Goal: Navigation & Orientation: Find specific page/section

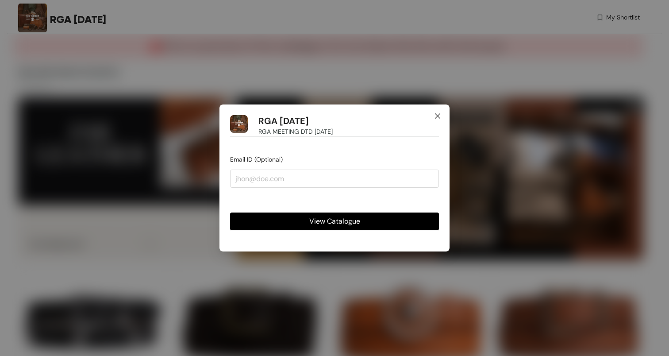
click at [438, 116] on icon "close" at bounding box center [437, 115] width 5 height 5
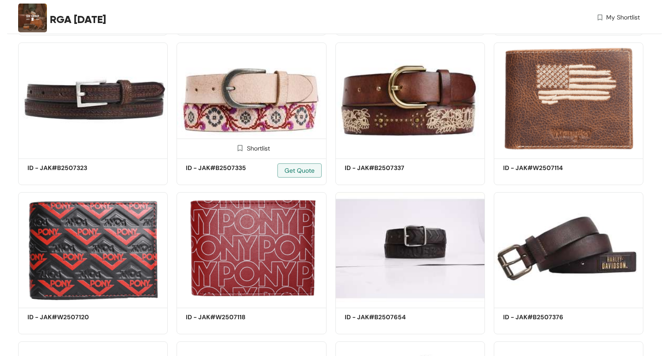
scroll to position [2602, 0]
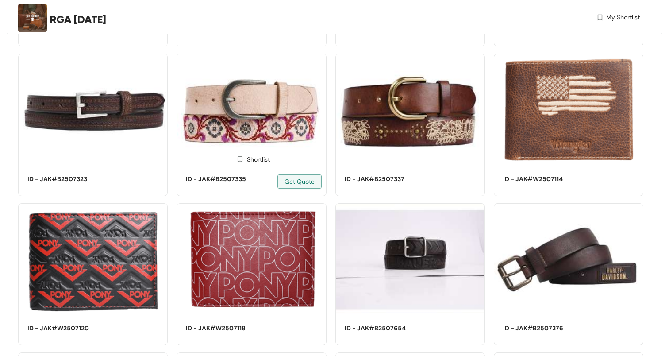
click at [219, 139] on img at bounding box center [252, 110] width 150 height 113
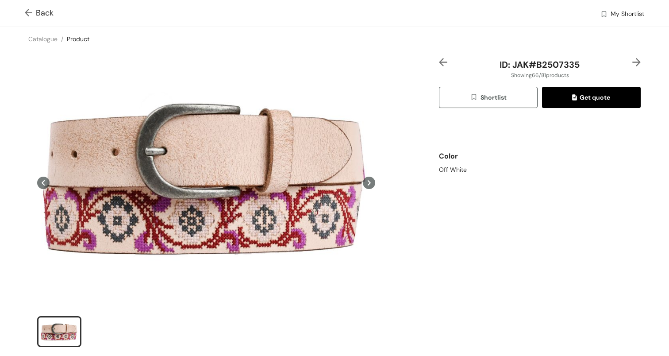
click at [444, 62] on img at bounding box center [443, 62] width 8 height 8
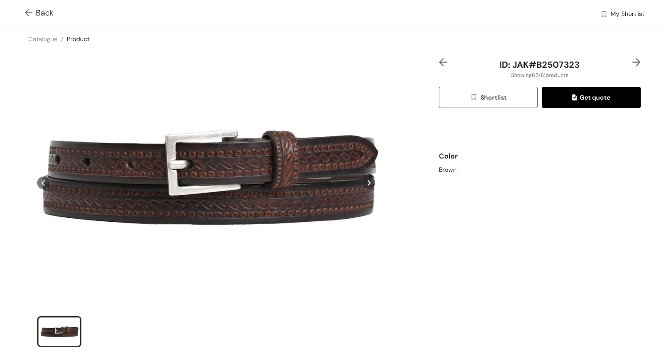
click at [445, 62] on img at bounding box center [443, 62] width 8 height 8
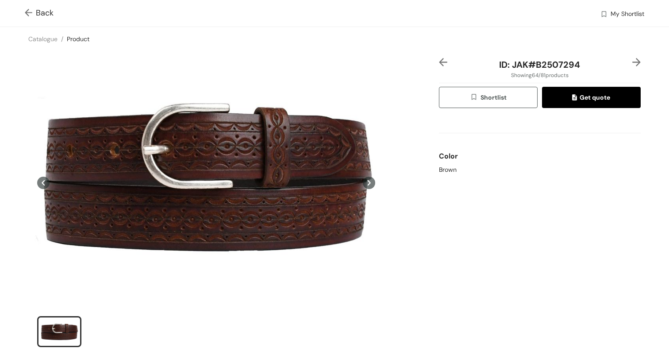
click at [445, 62] on img at bounding box center [443, 62] width 8 height 8
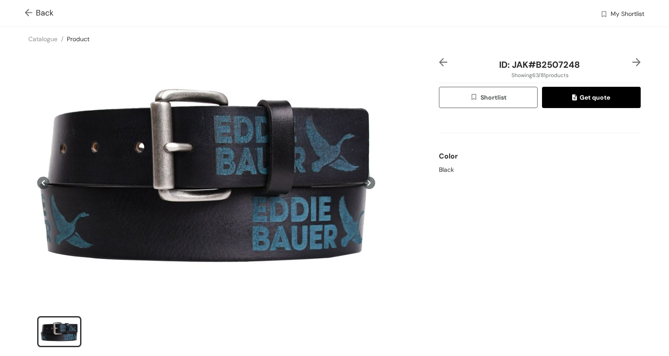
click at [445, 62] on img at bounding box center [443, 62] width 8 height 8
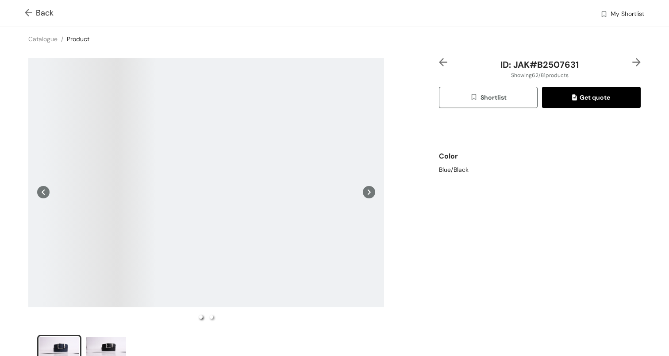
click at [371, 193] on icon at bounding box center [369, 192] width 12 height 12
drag, startPoint x: 47, startPoint y: 190, endPoint x: 55, endPoint y: 169, distance: 22.7
click at [47, 190] on icon at bounding box center [43, 192] width 12 height 12
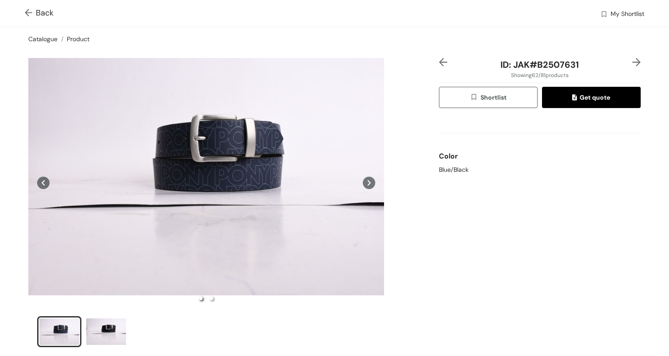
click at [41, 39] on link "Catalogue" at bounding box center [42, 39] width 29 height 8
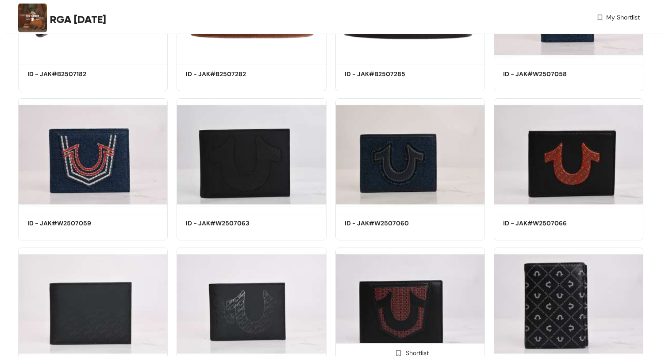
scroll to position [617, 0]
